Goal: Communication & Community: Answer question/provide support

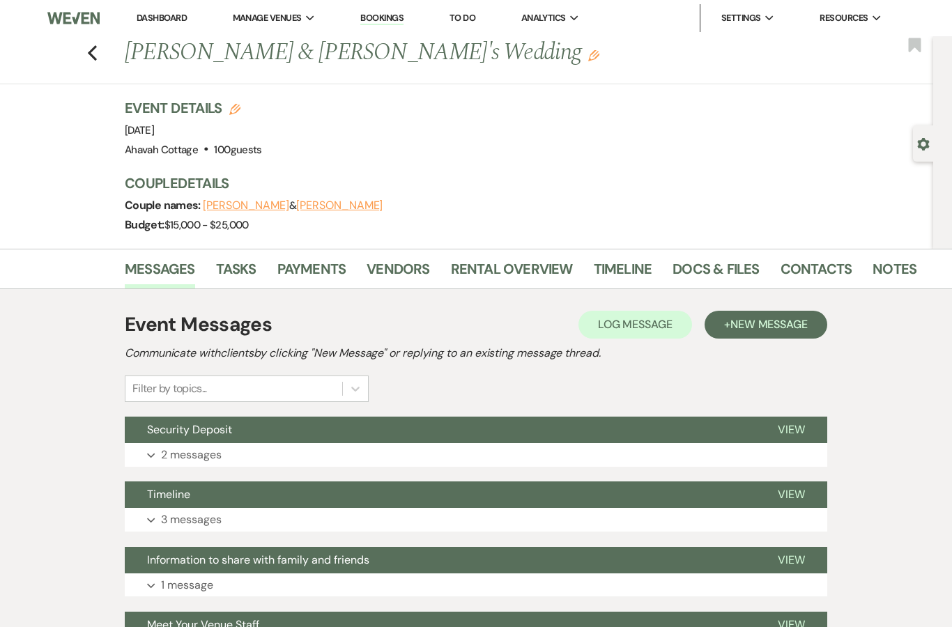
click at [161, 21] on link "Dashboard" at bounding box center [162, 18] width 50 height 12
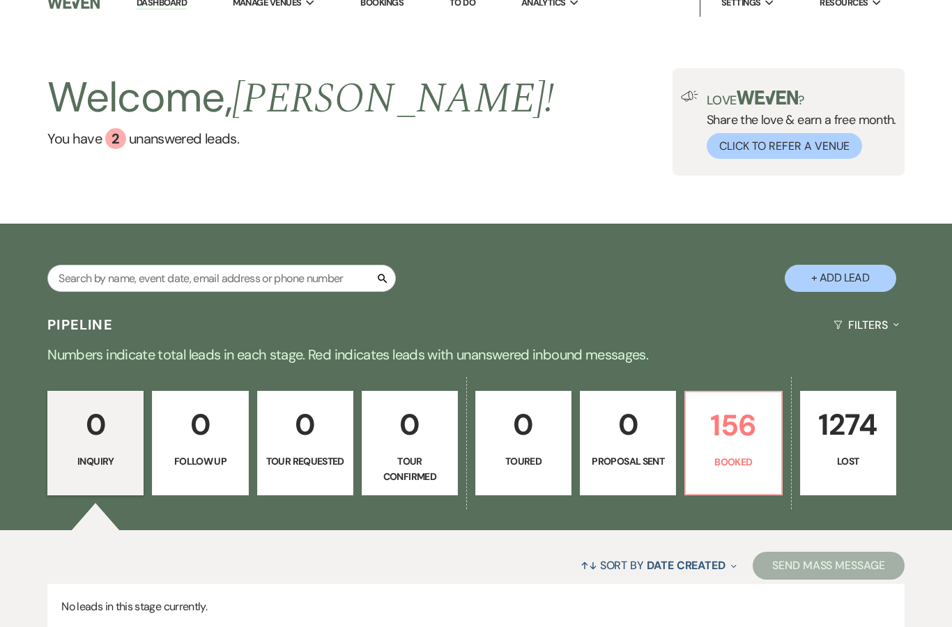
scroll to position [68, 0]
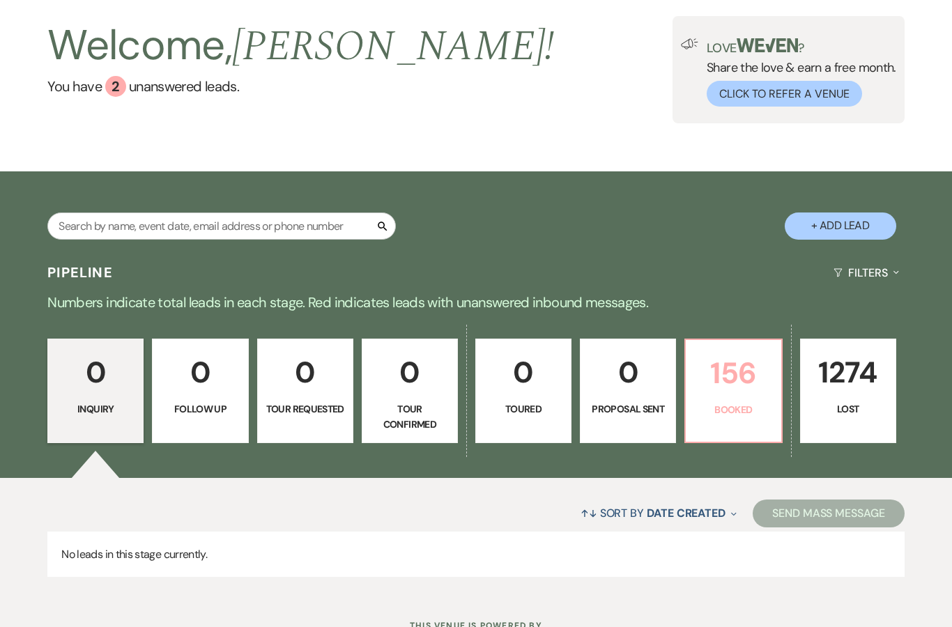
click at [739, 408] on p "Booked" at bounding box center [733, 409] width 78 height 15
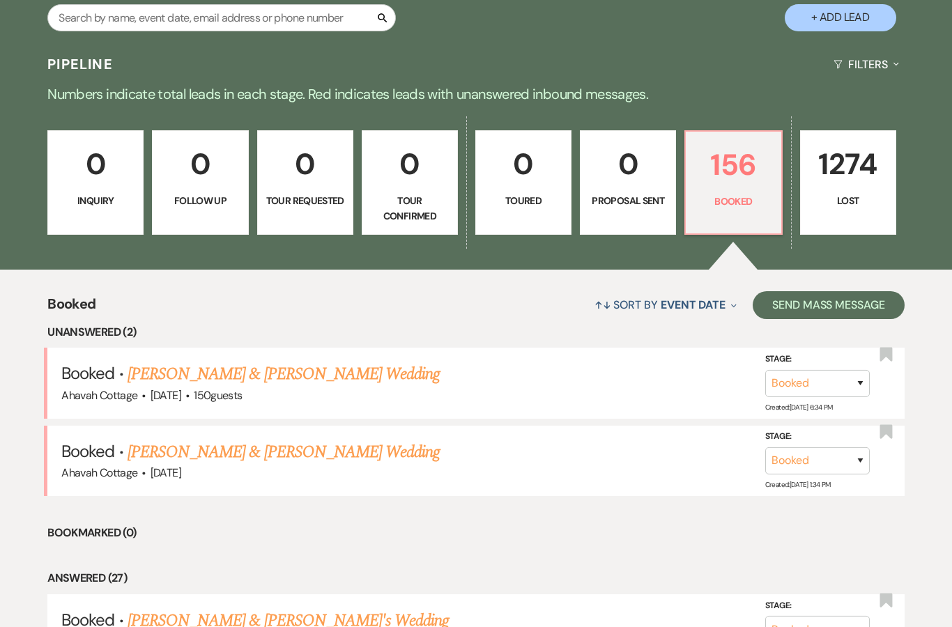
scroll to position [276, 0]
click at [183, 382] on link "[PERSON_NAME] & [PERSON_NAME] Wedding" at bounding box center [284, 374] width 312 height 25
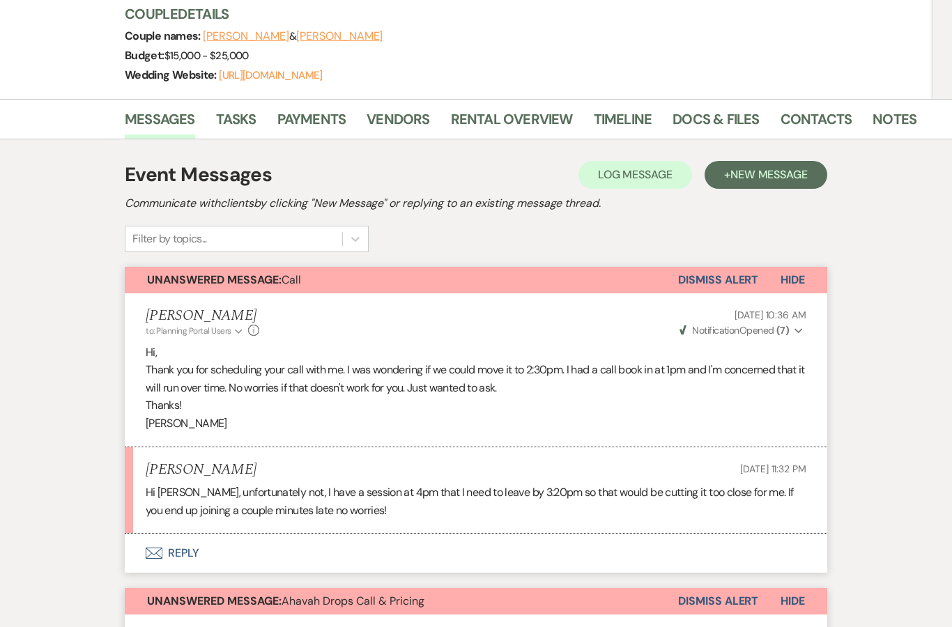
click at [181, 546] on button "Envelope Reply" at bounding box center [476, 553] width 702 height 39
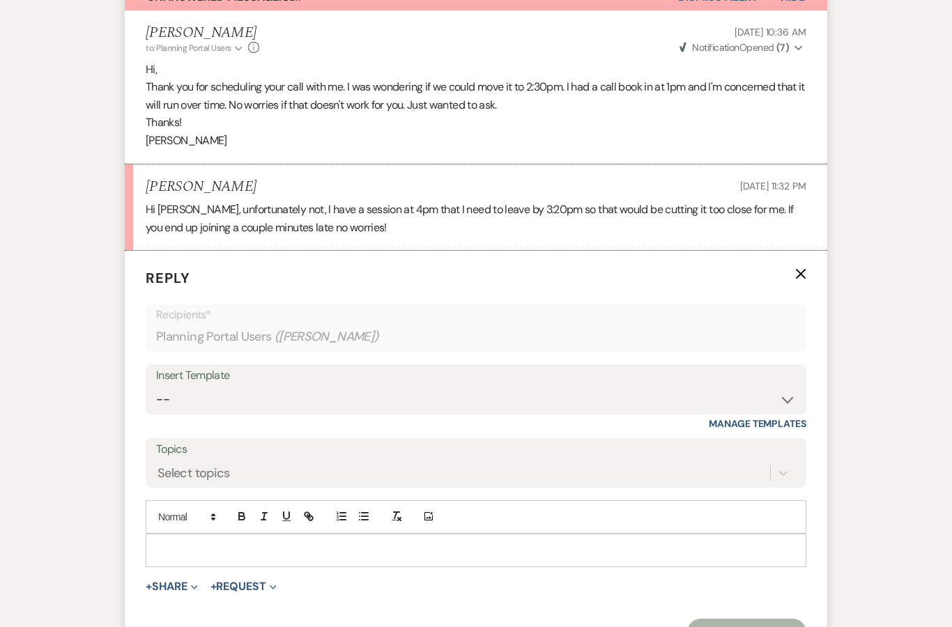
scroll to position [525, 0]
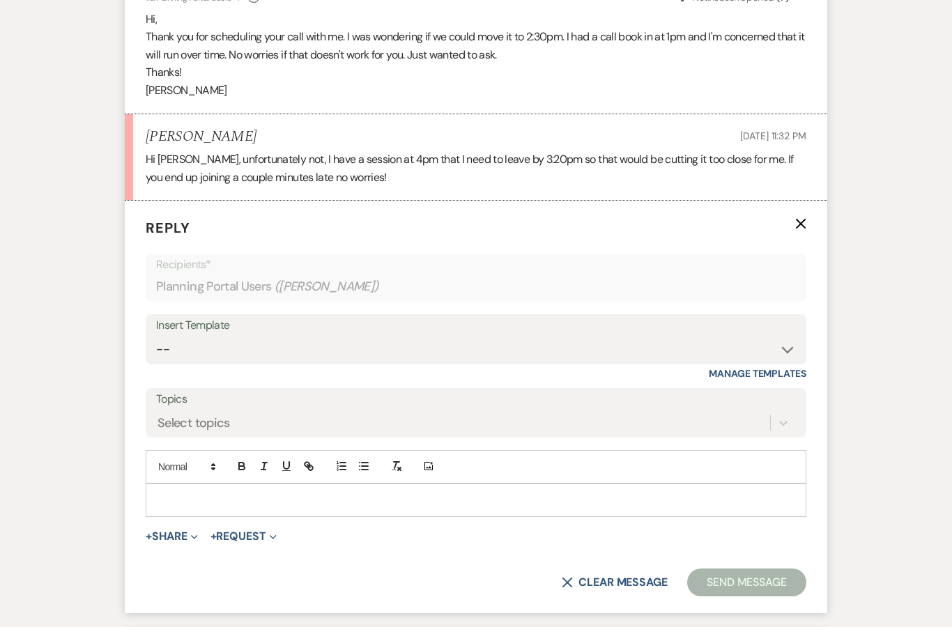
click at [180, 484] on div at bounding box center [475, 500] width 659 height 32
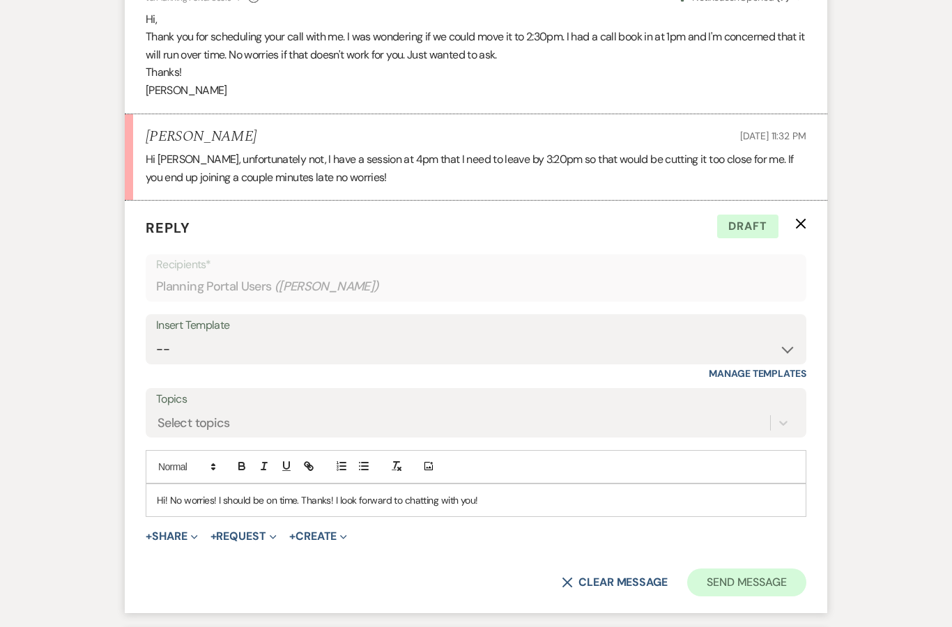
click at [743, 578] on button "Send Message" at bounding box center [746, 583] width 119 height 28
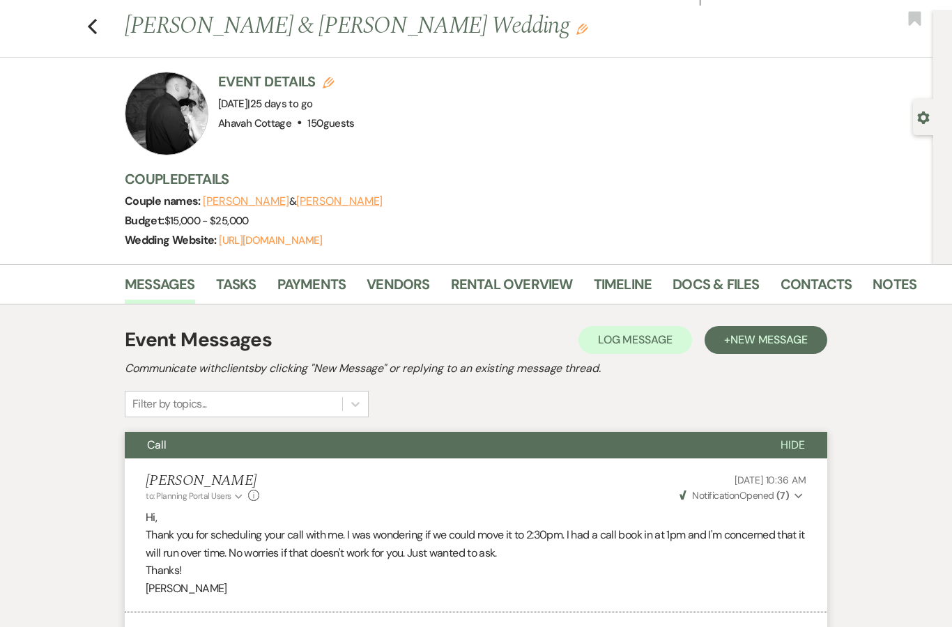
scroll to position [24, 0]
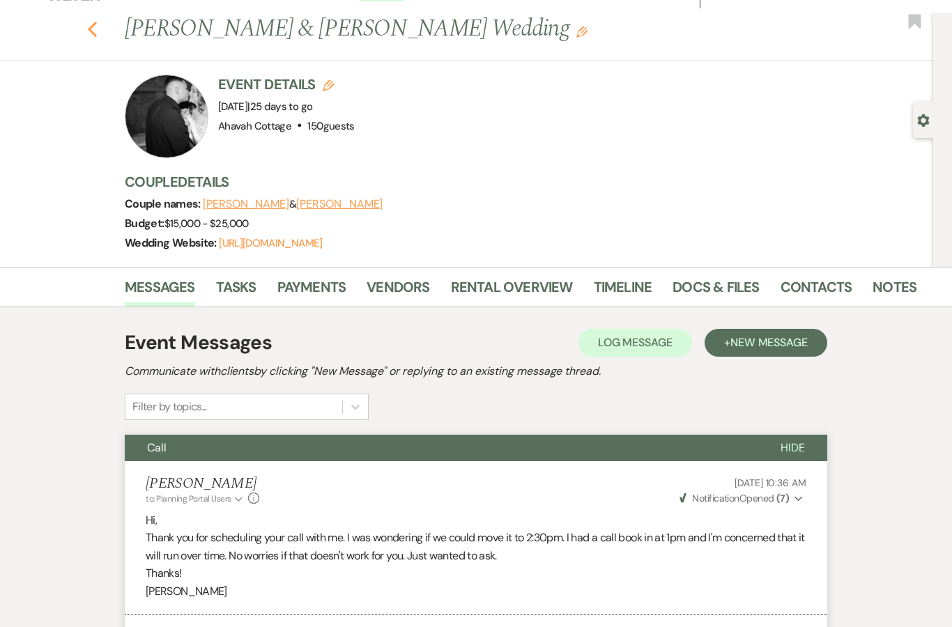
click at [92, 36] on icon "Previous" at bounding box center [92, 29] width 10 height 17
